Goal: Understand process/instructions: Learn how to perform a task or action

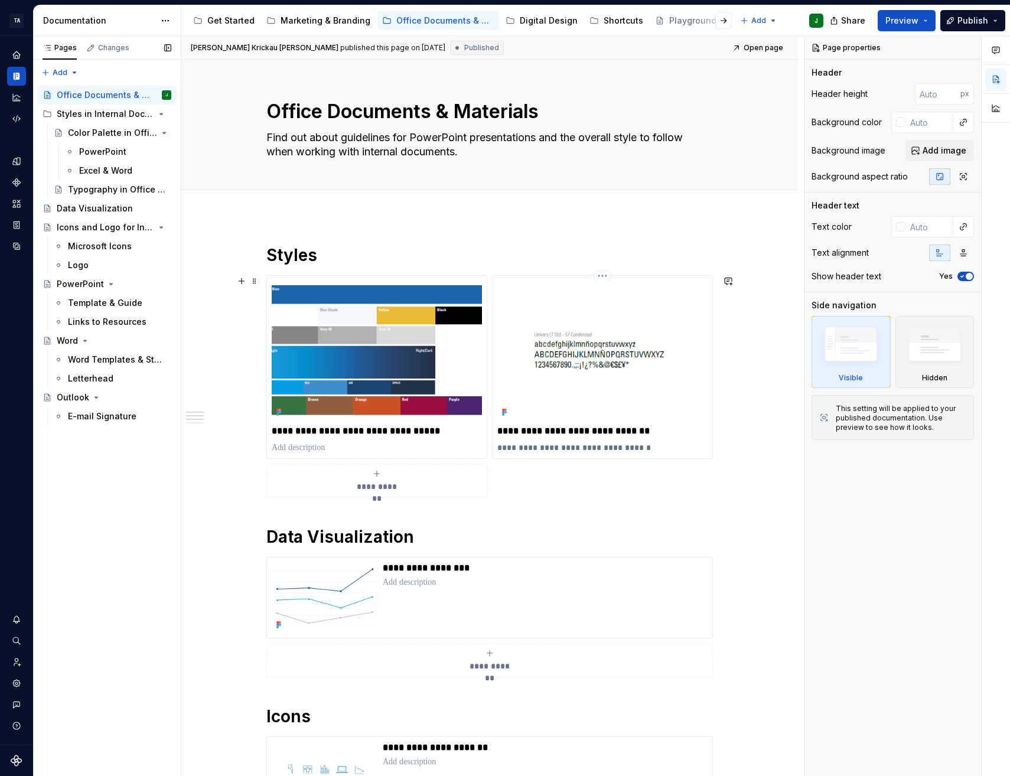
type textarea "*"
click at [570, 422] on div "**********" at bounding box center [602, 366] width 210 height 173
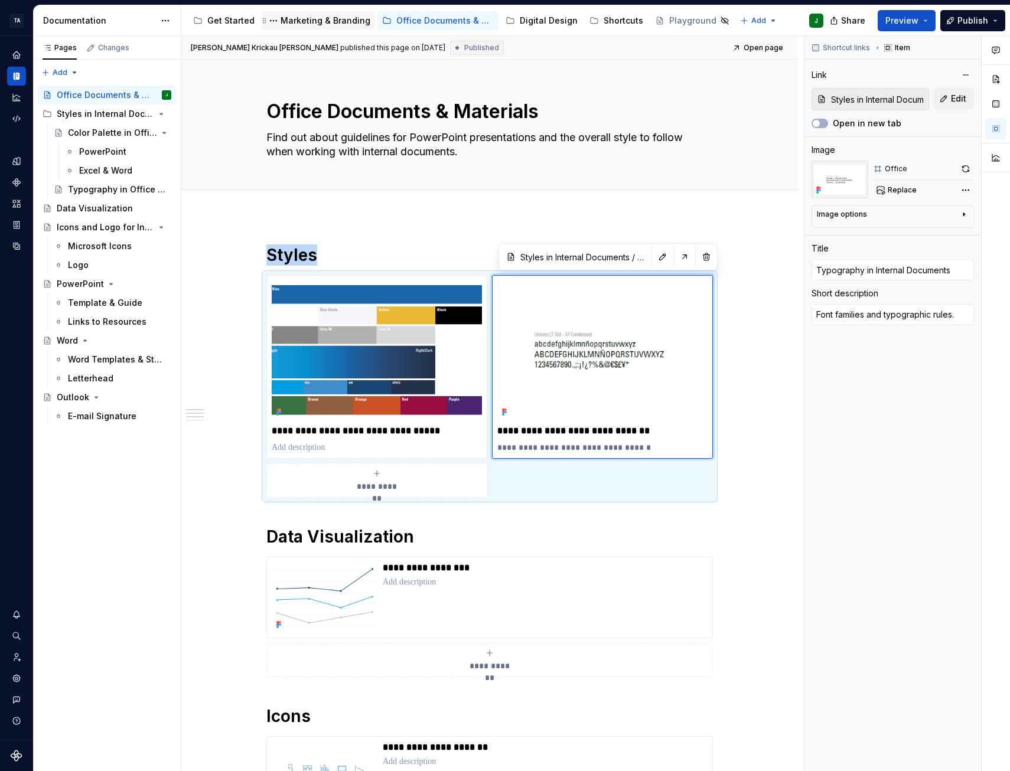
click at [306, 18] on div "Marketing & Branding" at bounding box center [325, 21] width 90 height 12
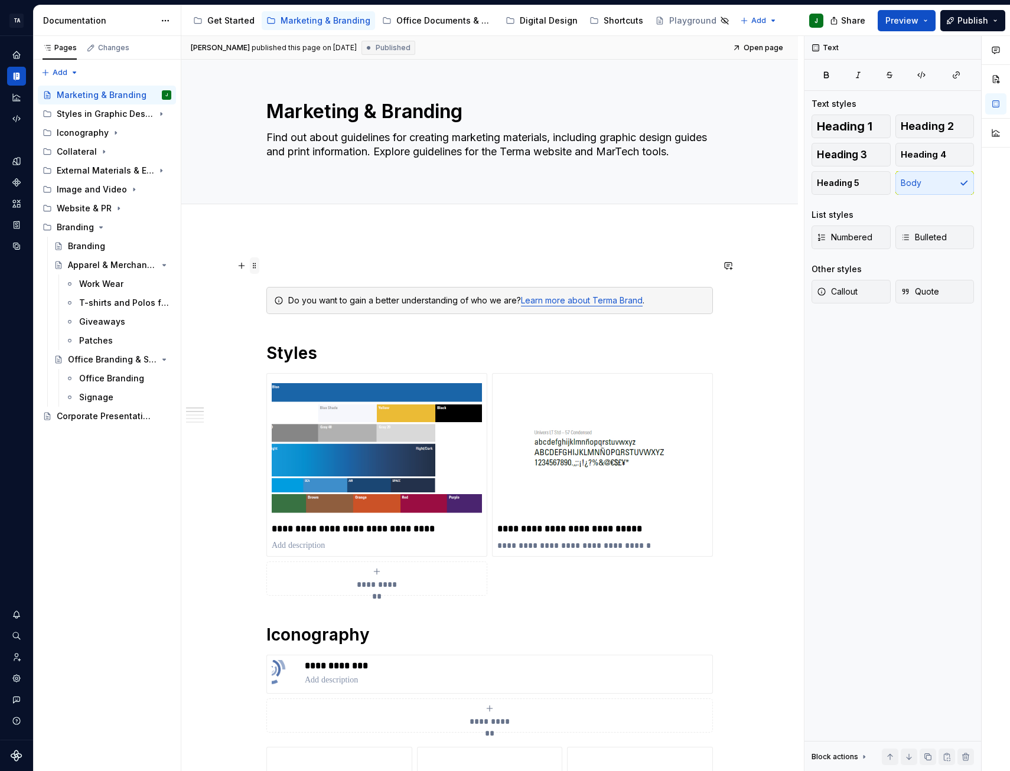
click at [257, 268] on span at bounding box center [254, 265] width 9 height 17
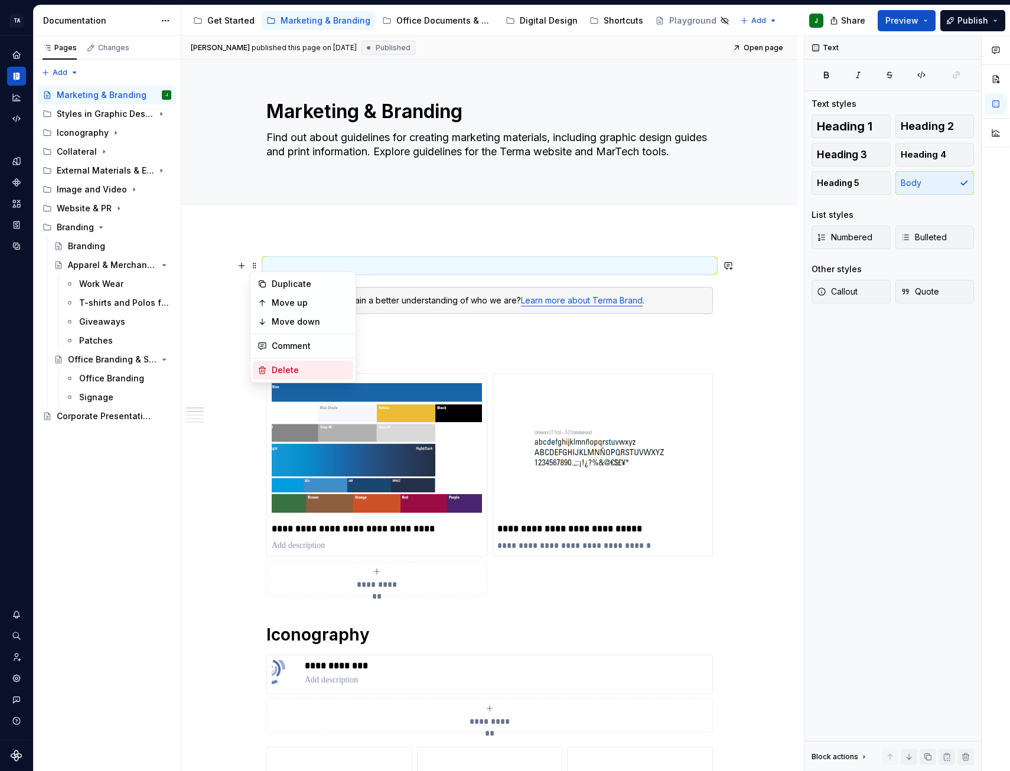
click at [288, 365] on div "Delete" at bounding box center [310, 370] width 77 height 12
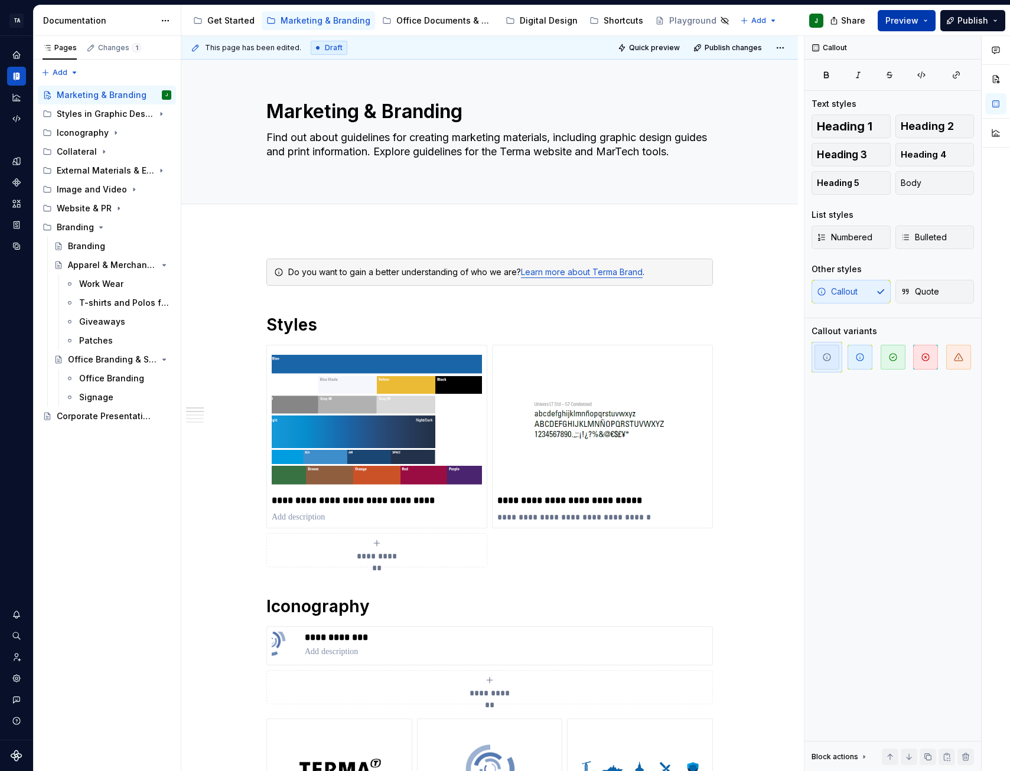
click at [921, 22] on button "Preview" at bounding box center [906, 20] width 58 height 21
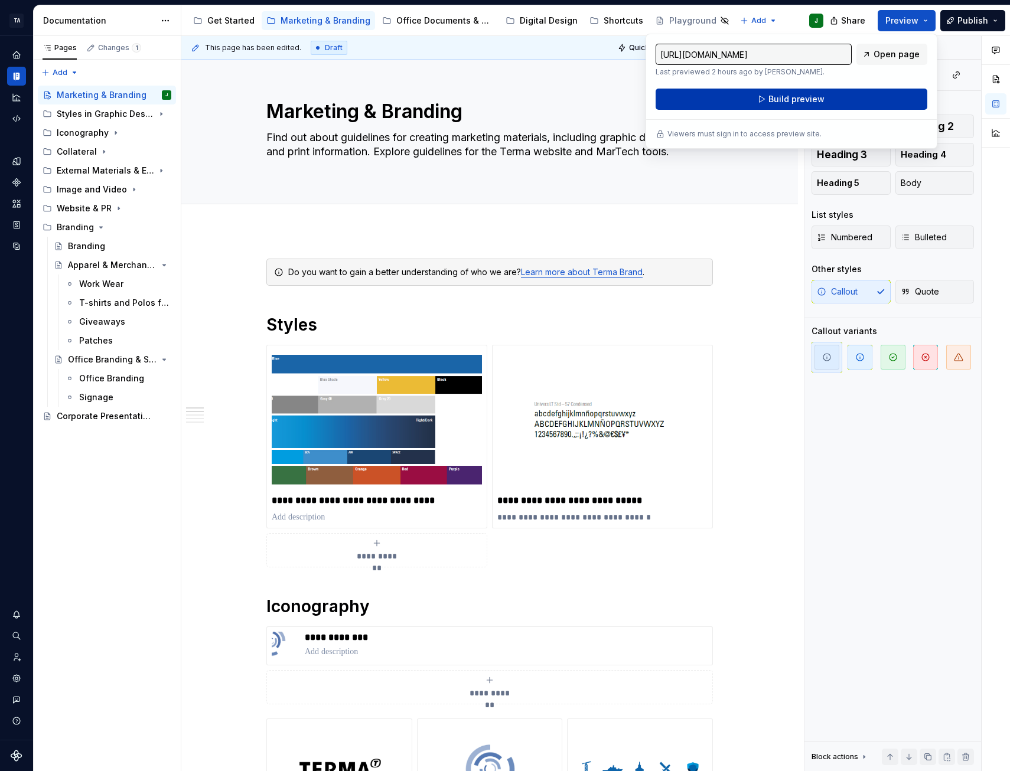
click at [811, 100] on span "Build preview" at bounding box center [796, 99] width 56 height 12
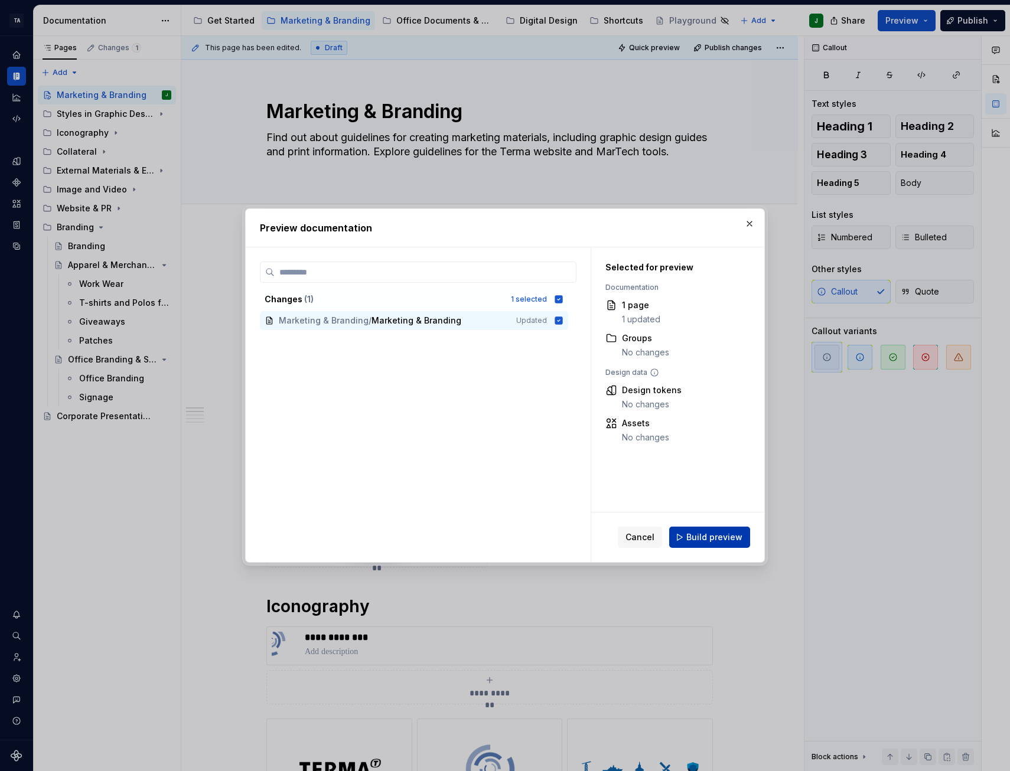
click at [710, 530] on button "Build preview" at bounding box center [709, 537] width 81 height 21
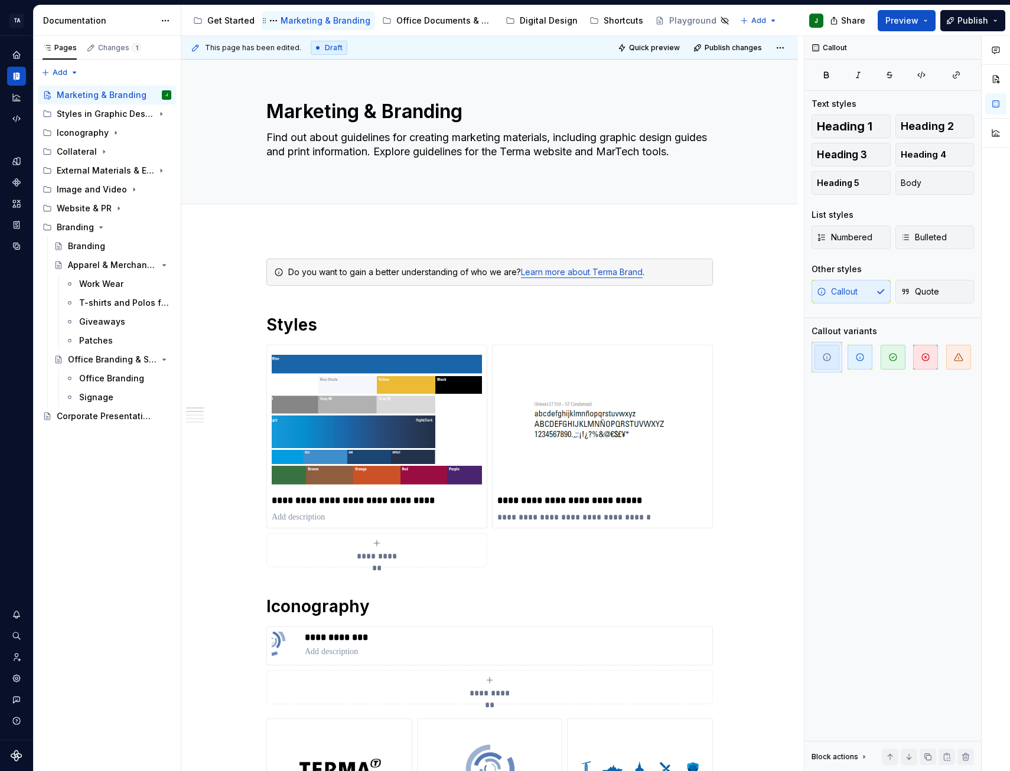
type textarea "*"
